Goal: Task Accomplishment & Management: Manage account settings

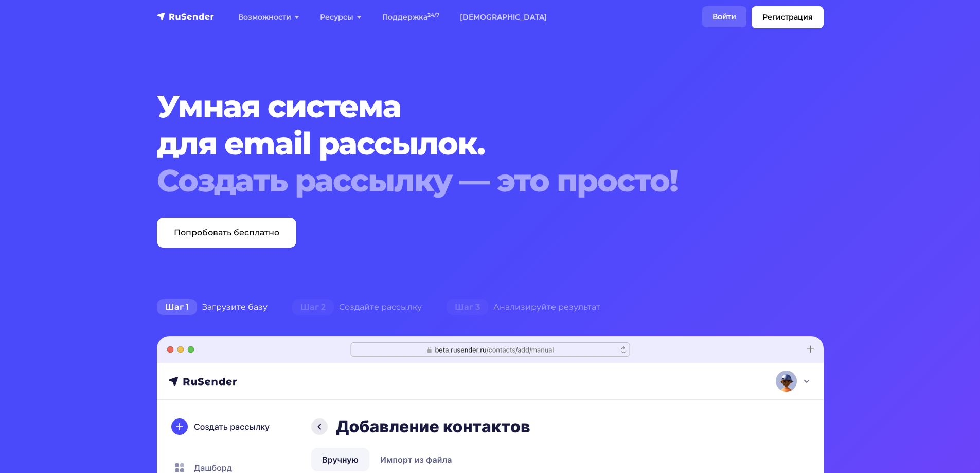
click at [721, 15] on link "Войти" at bounding box center [724, 16] width 44 height 21
